Goal: Find specific page/section: Find specific page/section

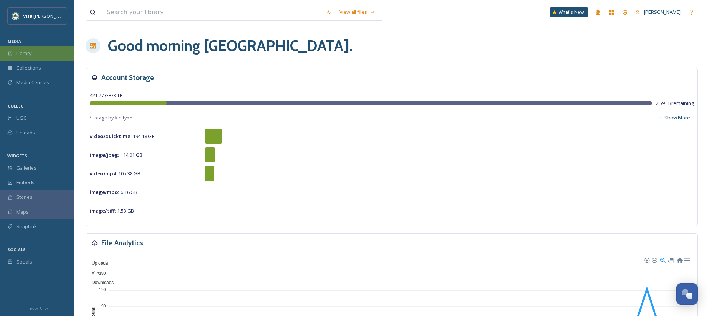
click at [28, 53] on span "Library" at bounding box center [23, 53] width 15 height 7
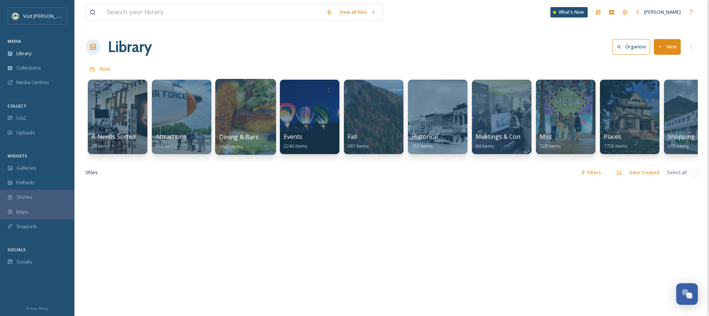
click at [226, 110] on div at bounding box center [245, 117] width 61 height 76
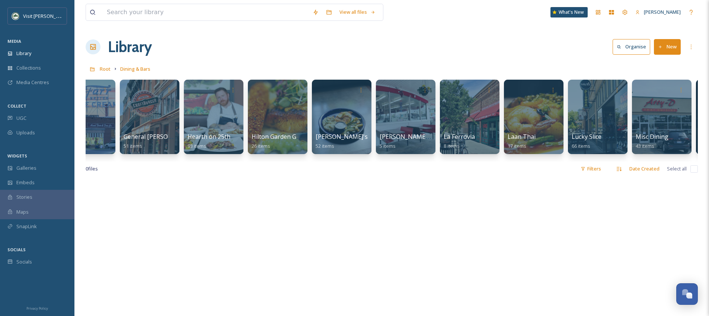
scroll to position [0, 345]
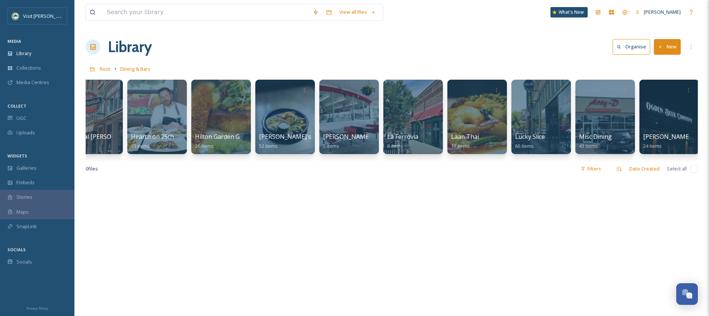
drag, startPoint x: 256, startPoint y: 165, endPoint x: 401, endPoint y: 173, distance: 145.4
click at [401, 173] on div "0 file s Filters Date Created Select all" at bounding box center [392, 169] width 612 height 15
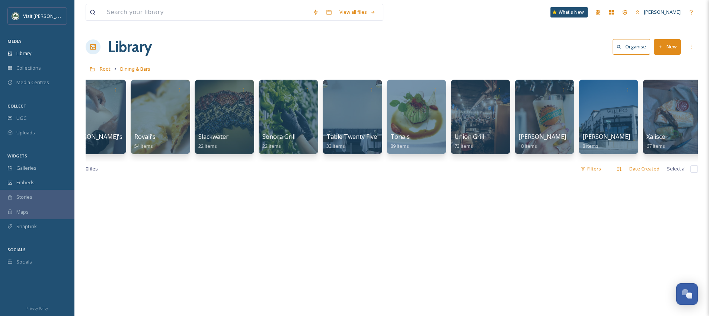
scroll to position [0, 1240]
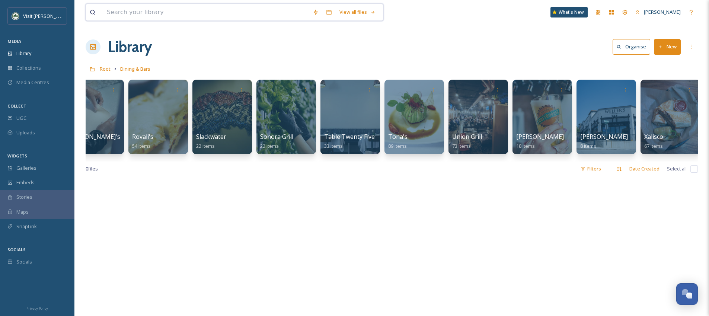
click at [167, 16] on input at bounding box center [206, 12] width 206 height 16
type input "[GEOGRAPHIC_DATA]"
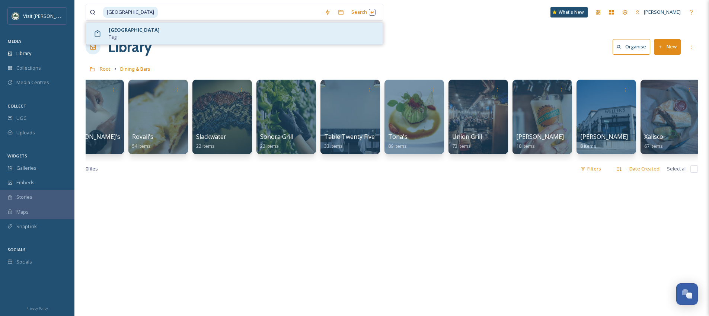
click at [109, 32] on strong "[GEOGRAPHIC_DATA]" at bounding box center [134, 29] width 51 height 7
